Goal: Check status: Check status

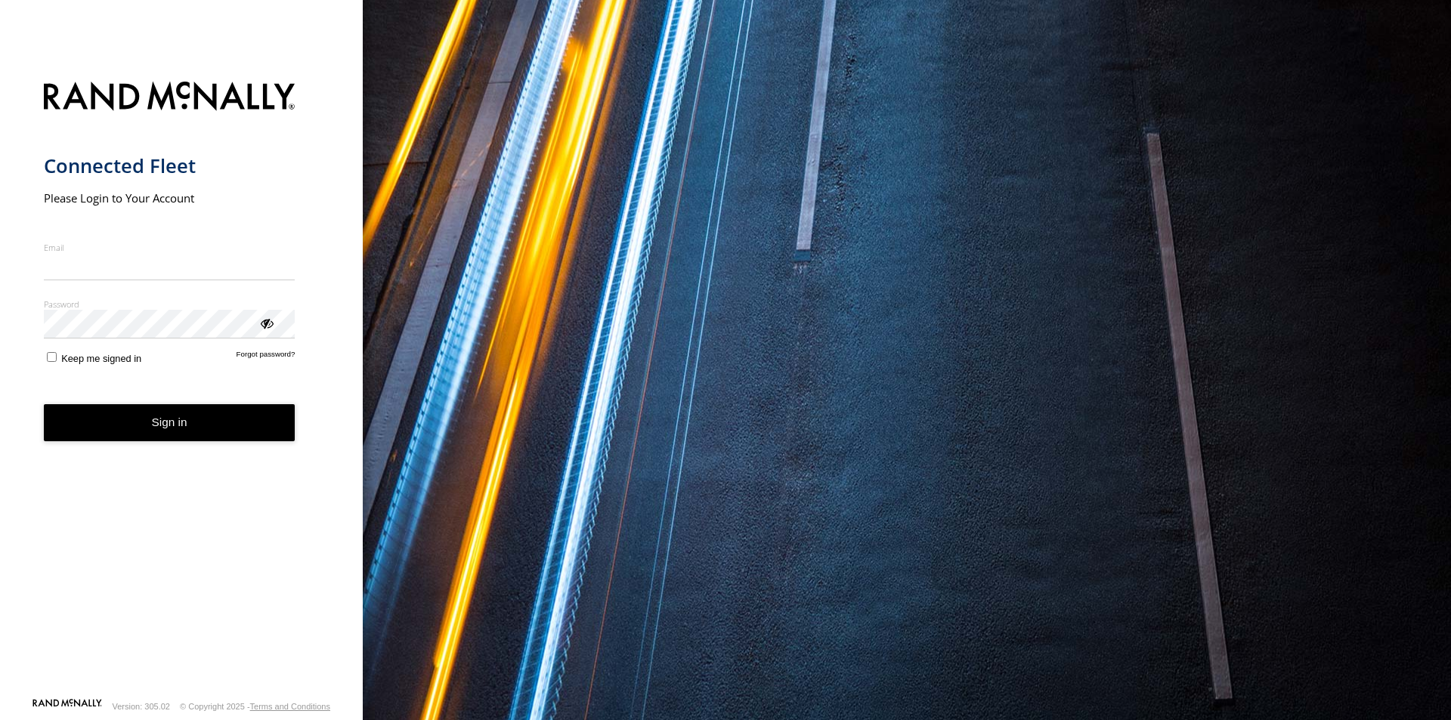
type input "**********"
click at [136, 435] on button "Sign in" at bounding box center [170, 422] width 252 height 37
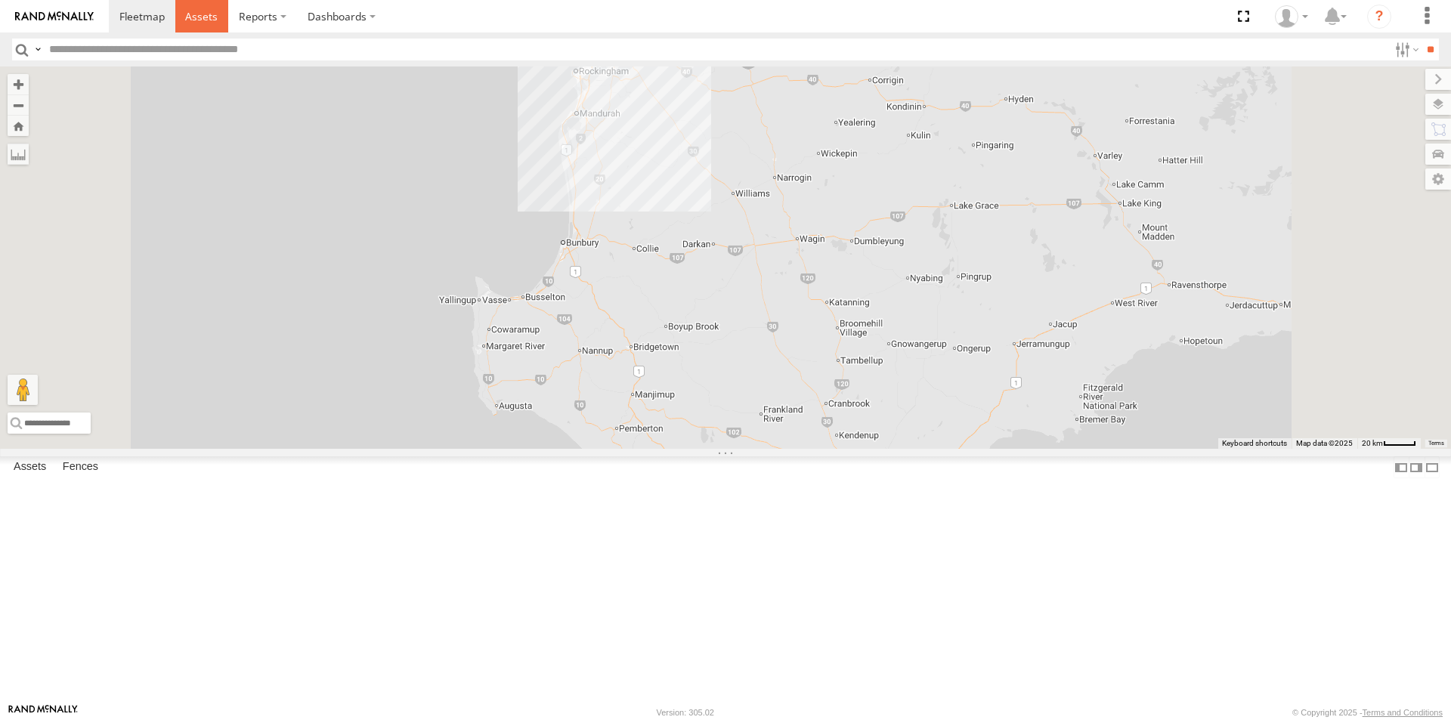
click at [200, 20] on span at bounding box center [201, 16] width 32 height 14
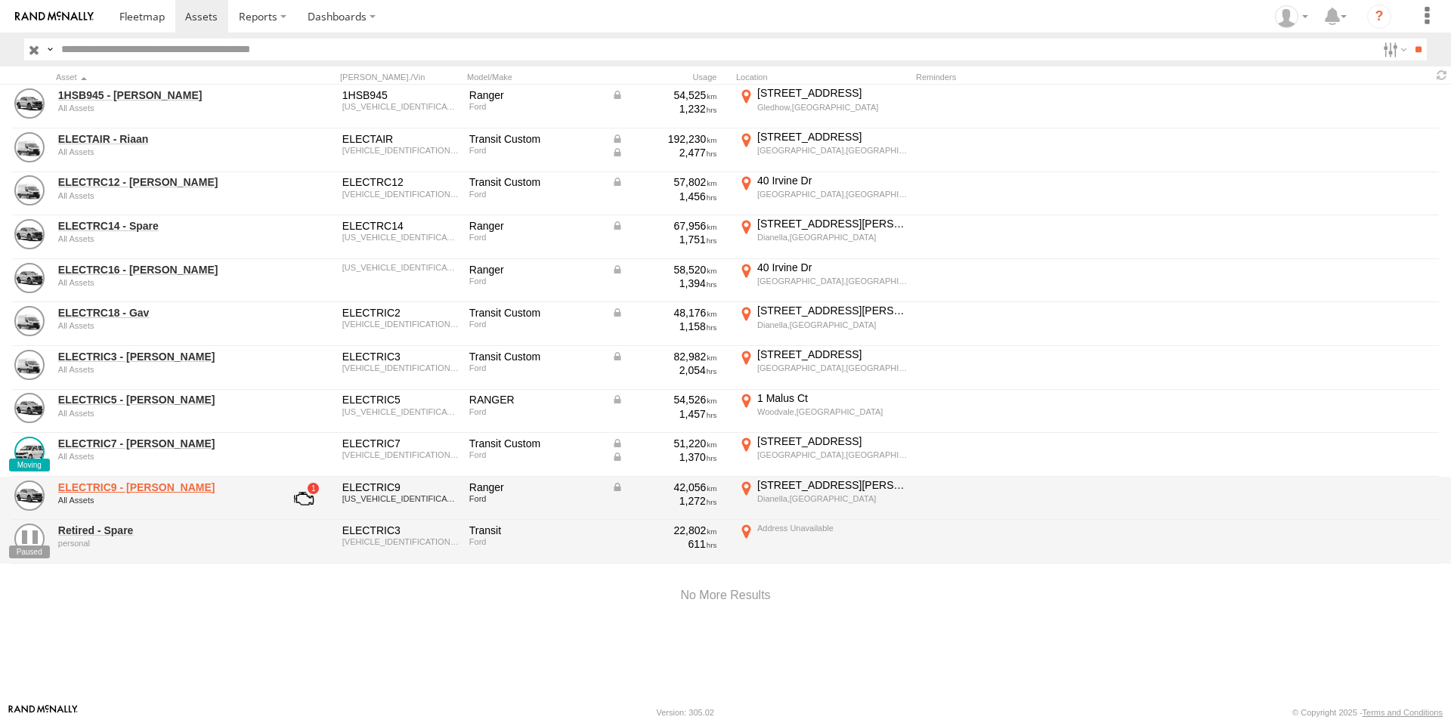
click at [104, 488] on link "ELECTRIC9 - [PERSON_NAME]" at bounding box center [161, 488] width 207 height 14
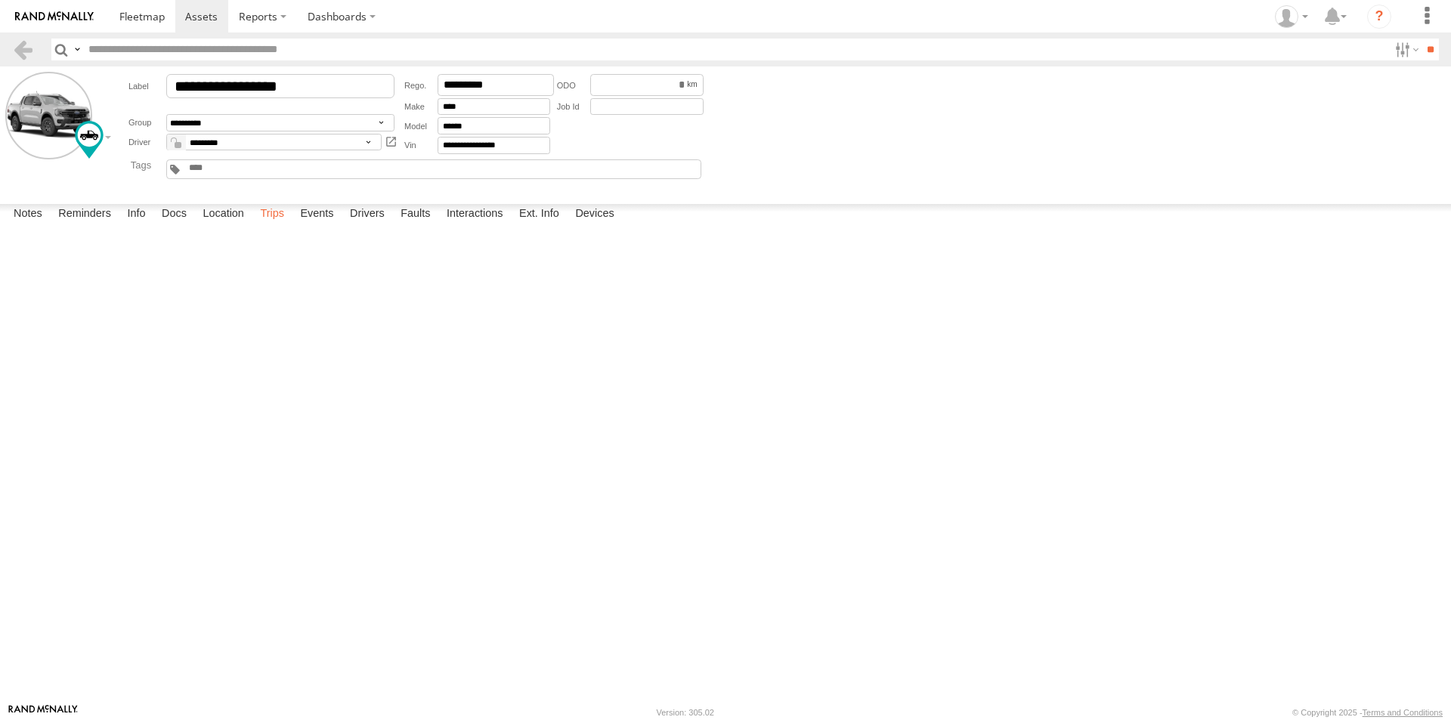
click at [273, 225] on label "Trips" at bounding box center [271, 214] width 39 height 21
click at [329, 225] on label "Events" at bounding box center [316, 214] width 48 height 21
